Goal: Transaction & Acquisition: Purchase product/service

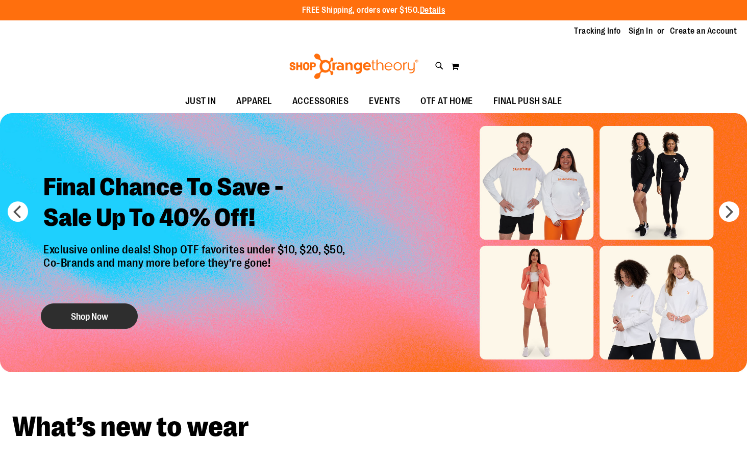
type input "**********"
click at [98, 313] on button "Shop Now" at bounding box center [89, 316] width 97 height 26
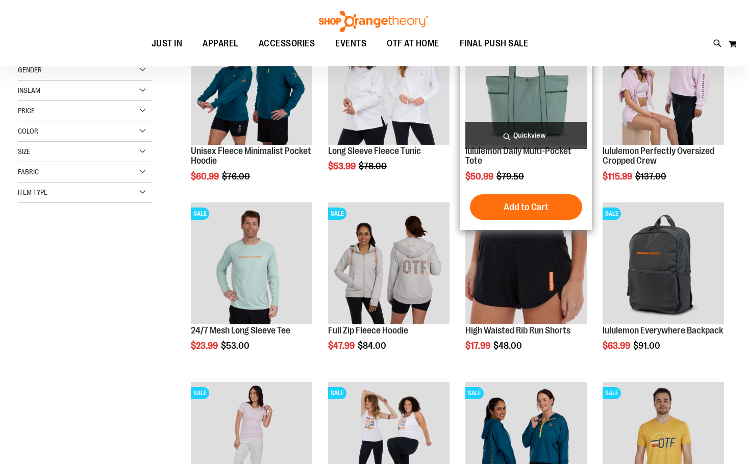
scroll to position [203, 0]
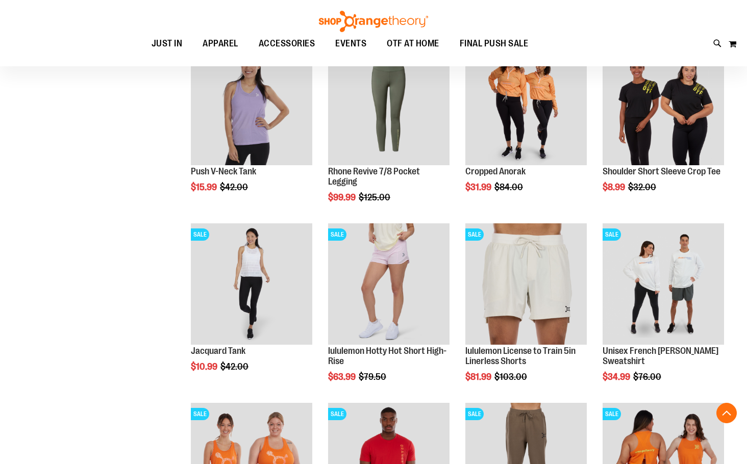
scroll to position [714, 0]
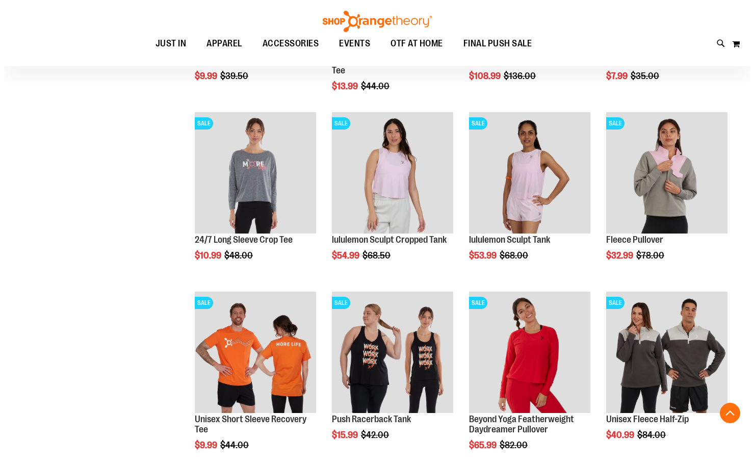
scroll to position [1224, 0]
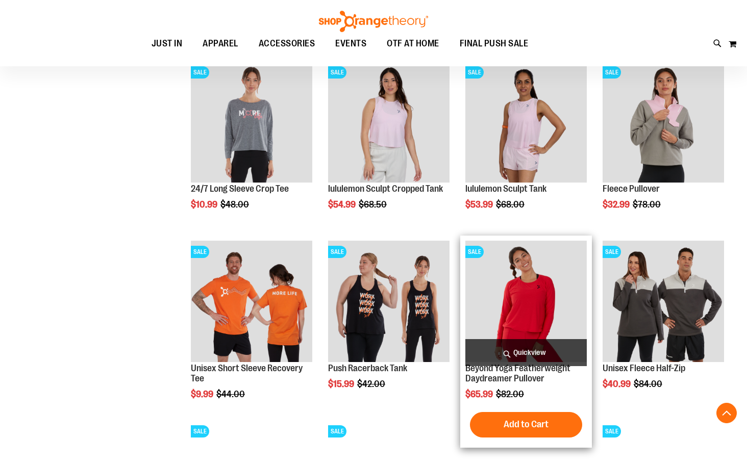
type input "**********"
click at [516, 349] on span "Quickview" at bounding box center [525, 352] width 121 height 27
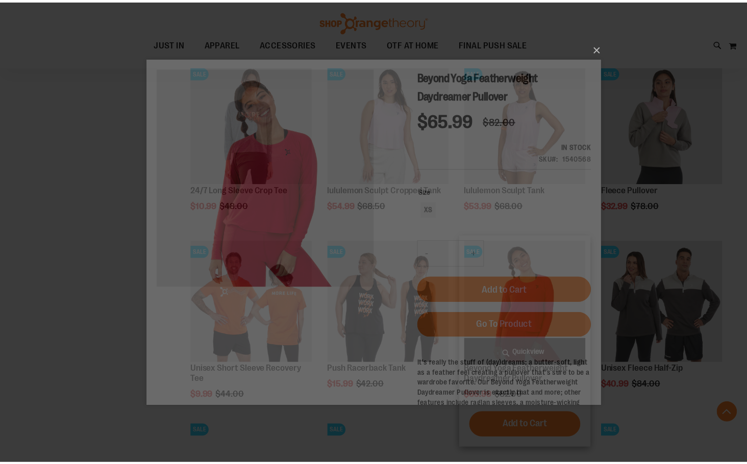
scroll to position [0, 0]
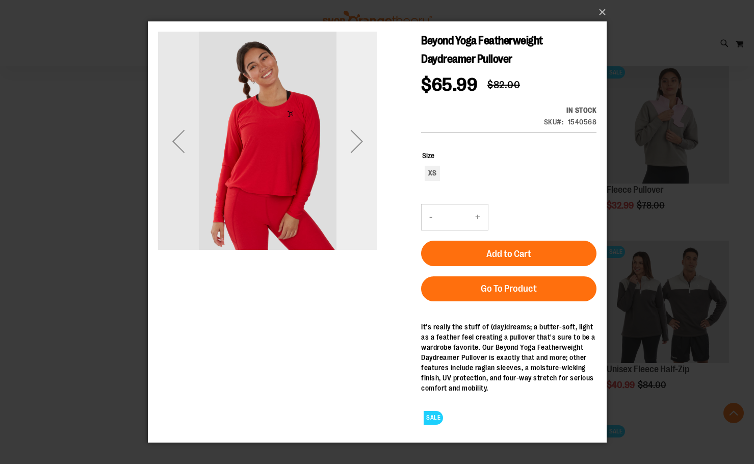
click at [356, 137] on div "Next" at bounding box center [356, 140] width 41 height 41
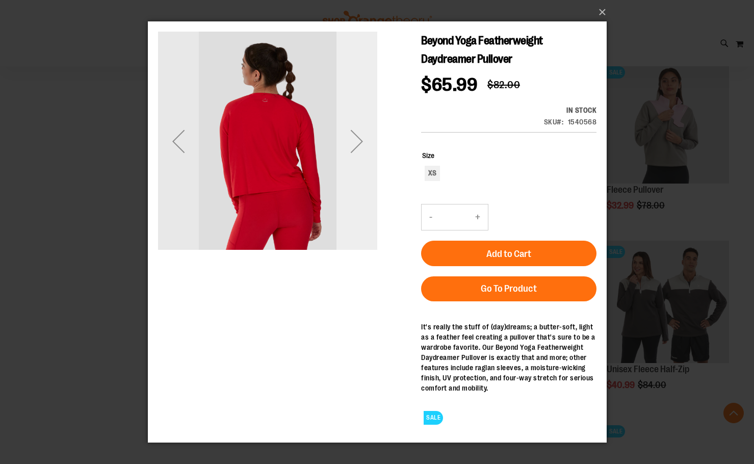
click at [356, 137] on div "Next" at bounding box center [356, 140] width 41 height 41
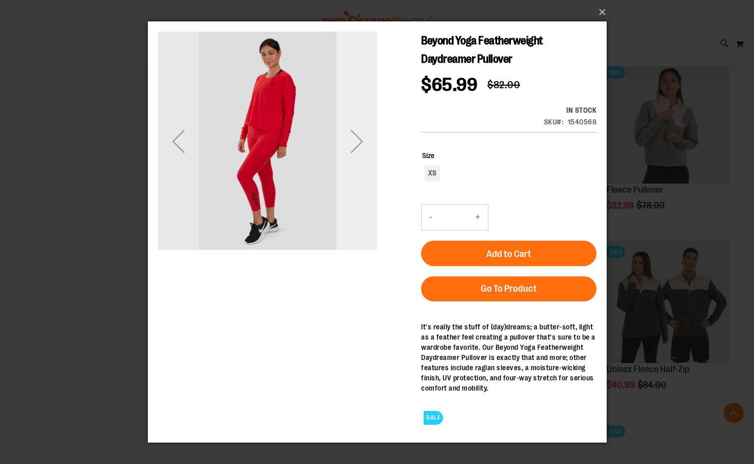
click at [356, 137] on div "Next" at bounding box center [356, 140] width 41 height 41
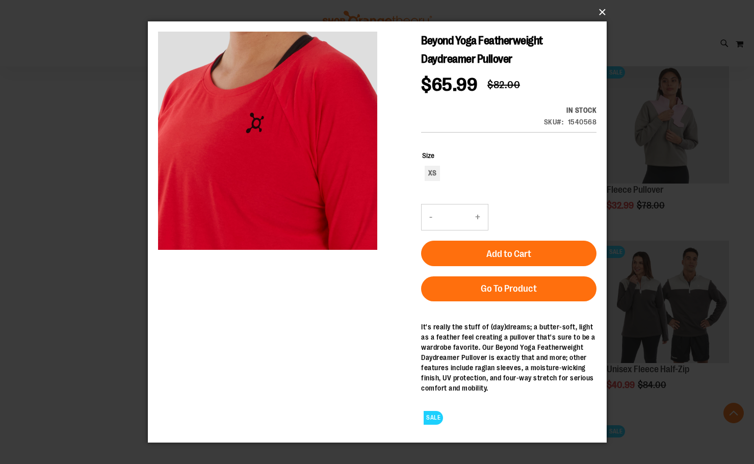
click at [600, 9] on button "×" at bounding box center [380, 12] width 459 height 22
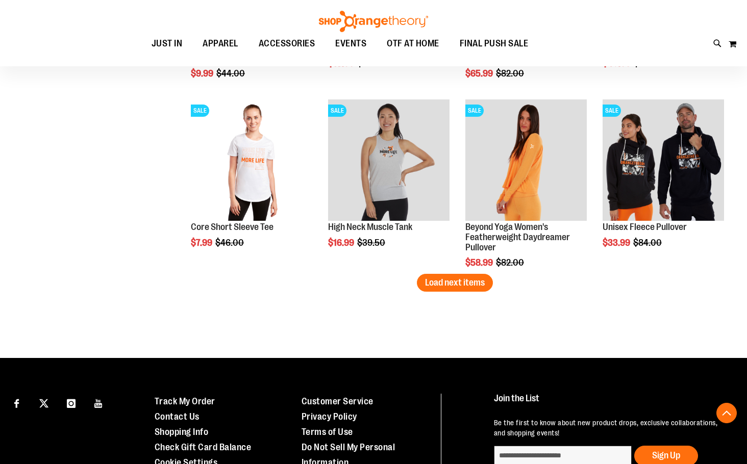
scroll to position [1530, 0]
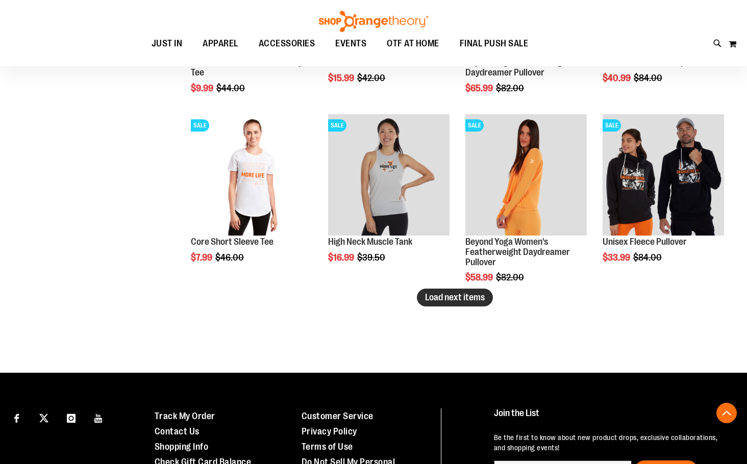
click at [429, 293] on span "Load next items" at bounding box center [455, 297] width 60 height 10
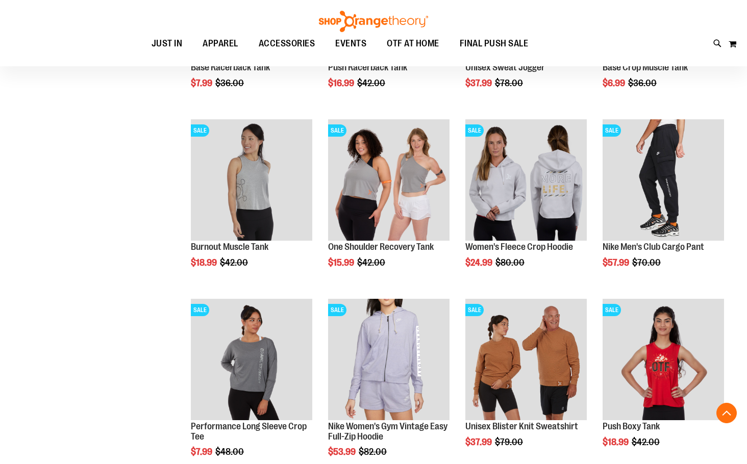
scroll to position [1938, 0]
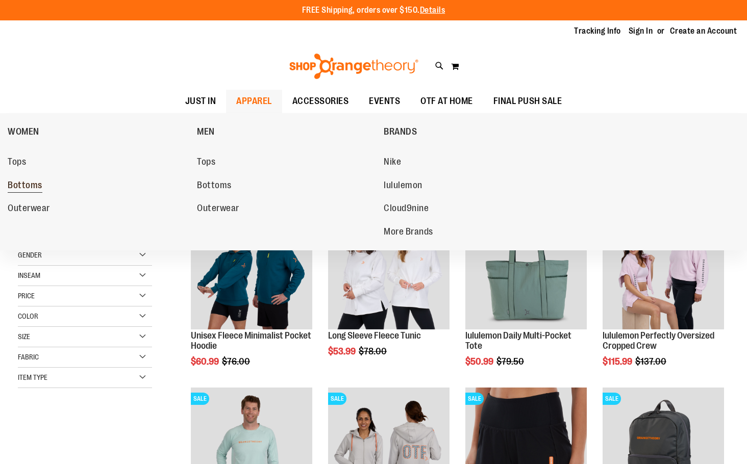
click at [30, 184] on span "Bottoms" at bounding box center [25, 186] width 35 height 13
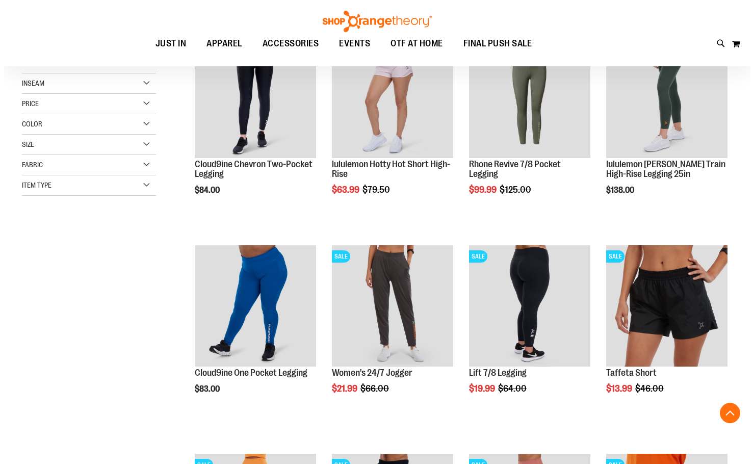
scroll to position [203, 0]
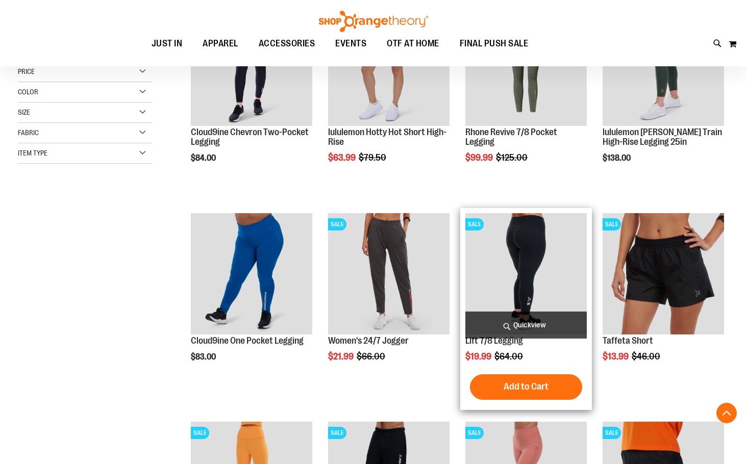
type input "**********"
click at [523, 318] on span "Quickview" at bounding box center [525, 325] width 121 height 27
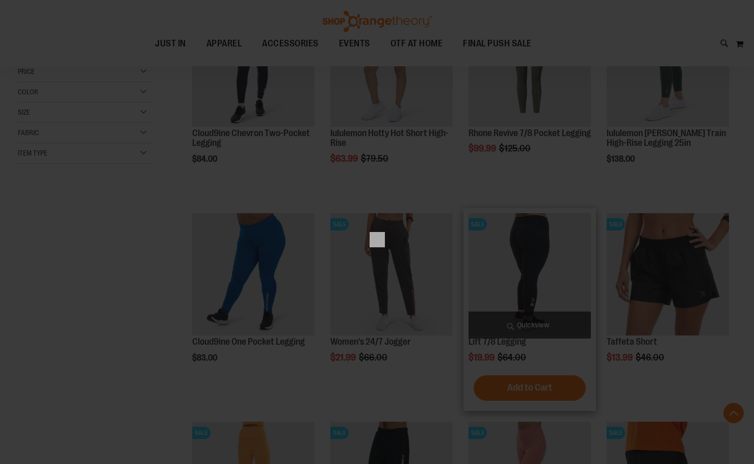
scroll to position [0, 0]
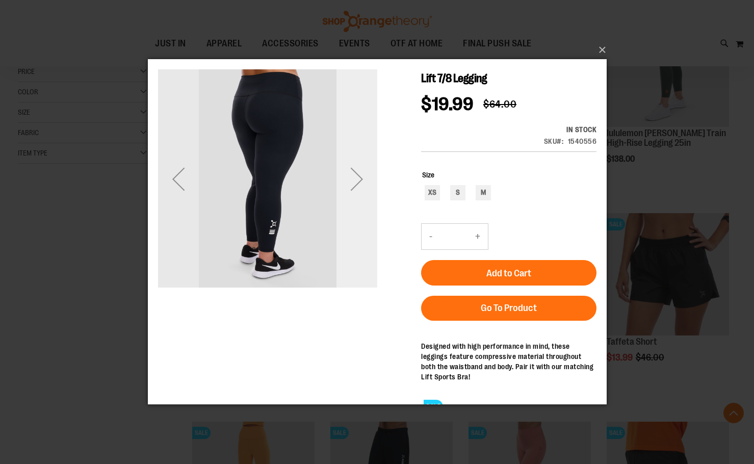
click at [353, 174] on div "Next" at bounding box center [356, 179] width 41 height 41
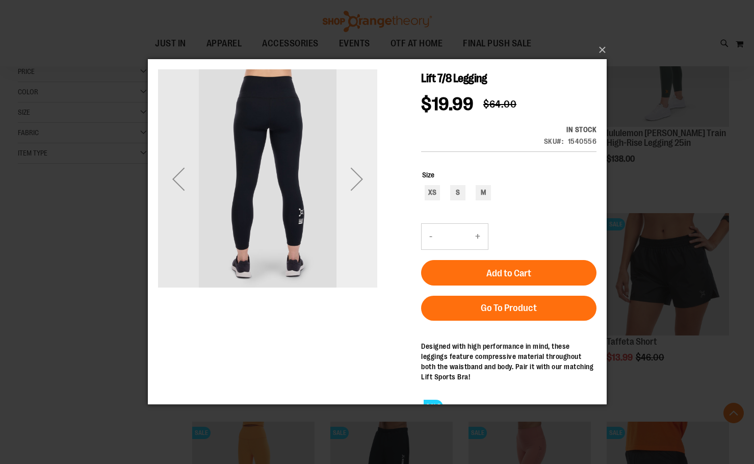
click at [355, 174] on div "Next" at bounding box center [356, 179] width 41 height 41
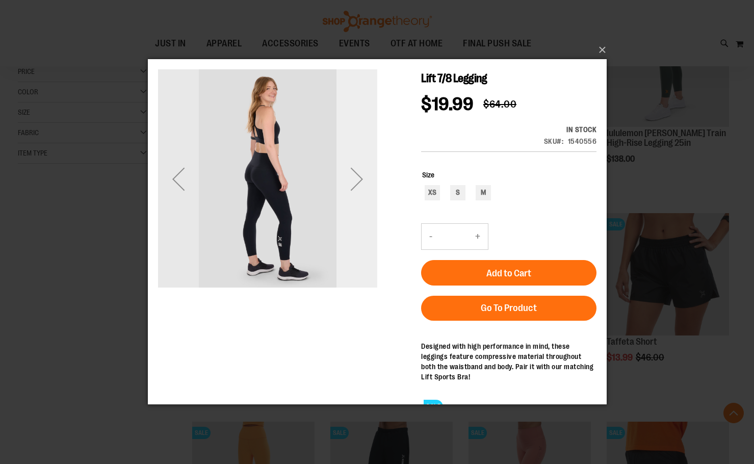
click at [355, 174] on div "Next" at bounding box center [356, 179] width 41 height 41
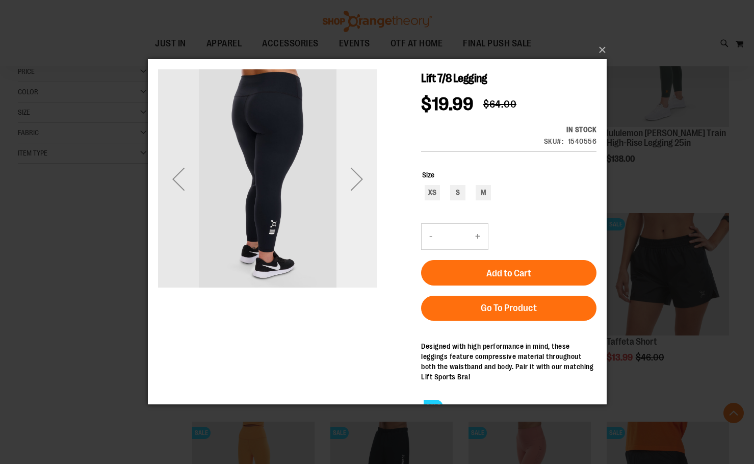
click at [355, 174] on div "Next" at bounding box center [356, 179] width 41 height 41
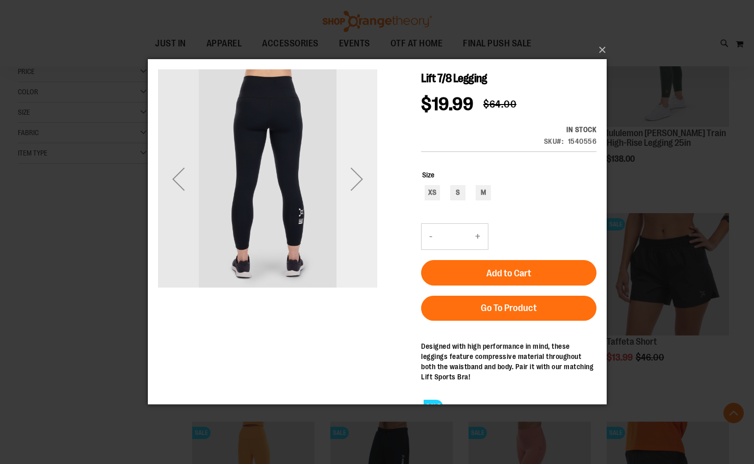
click at [355, 174] on div "Next" at bounding box center [356, 179] width 41 height 41
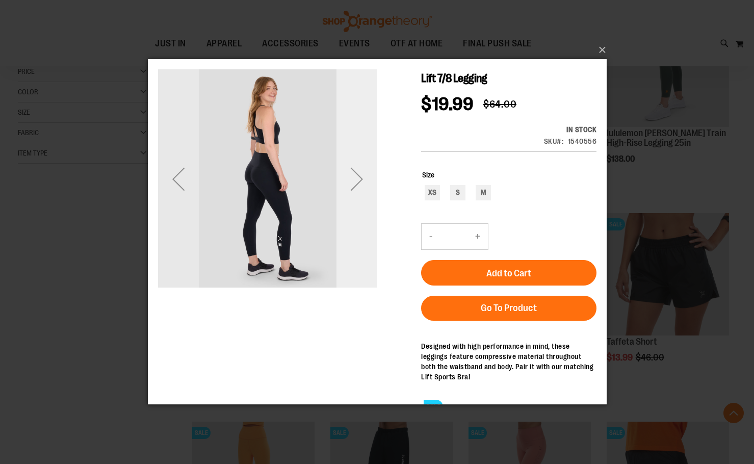
click at [355, 174] on div "Next" at bounding box center [356, 179] width 41 height 41
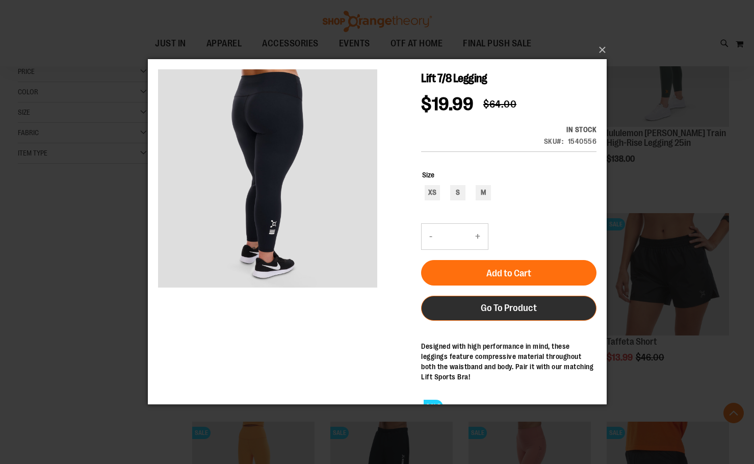
click at [494, 302] on span "Go To Product" at bounding box center [508, 307] width 56 height 11
